Goal: Task Accomplishment & Management: Manage account settings

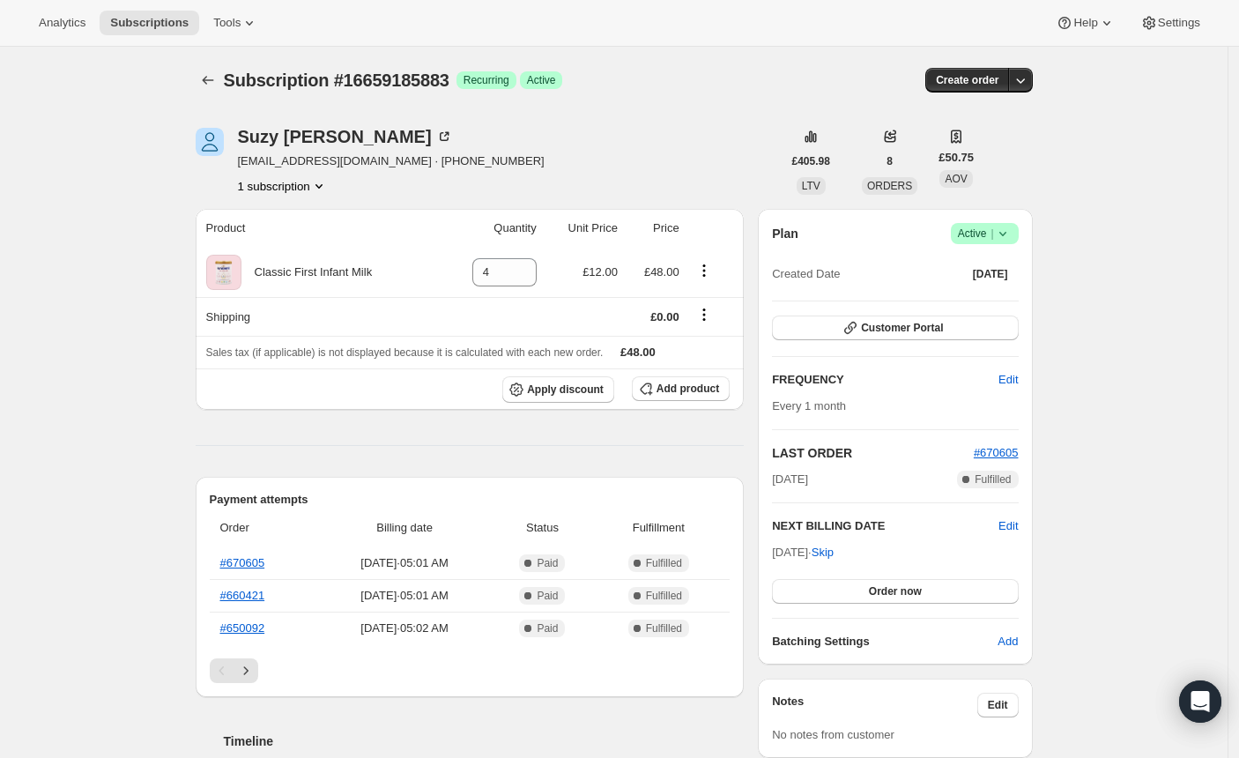
click at [253, 159] on span "suzygolding@hotmail.com · +447890074730" at bounding box center [391, 161] width 307 height 18
click at [389, 158] on span "suzygolding@hotmail.com · +447890074730" at bounding box center [391, 161] width 307 height 18
drag, startPoint x: 387, startPoint y: 162, endPoint x: 241, endPoint y: 157, distance: 146.4
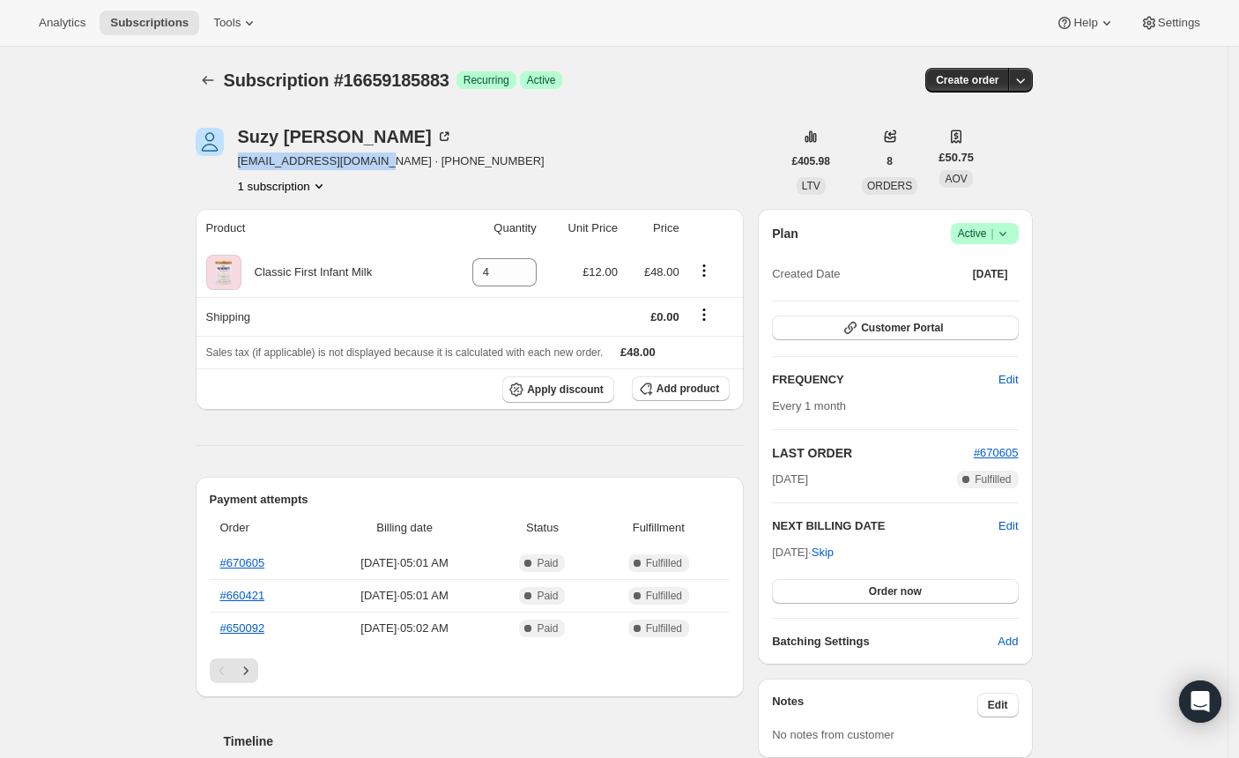
click at [241, 157] on div "Suzy Golding suzygolding@hotmail.com · +447890074730 1 subscription" at bounding box center [489, 161] width 586 height 67
copy span "suzygolding@hotmail.com"
click at [886, 320] on button "Customer Portal" at bounding box center [895, 327] width 246 height 25
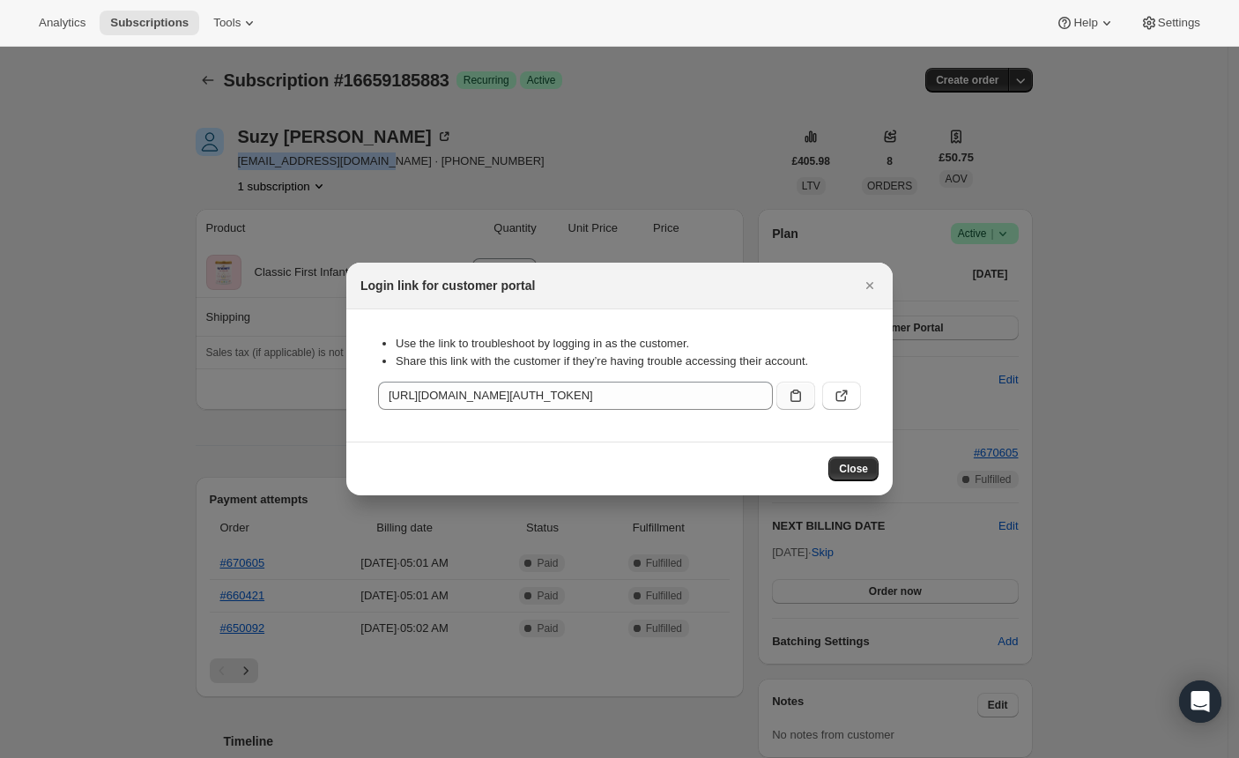
click at [792, 406] on button ":rbv:" at bounding box center [795, 396] width 39 height 28
